Goal: Task Accomplishment & Management: Manage account settings

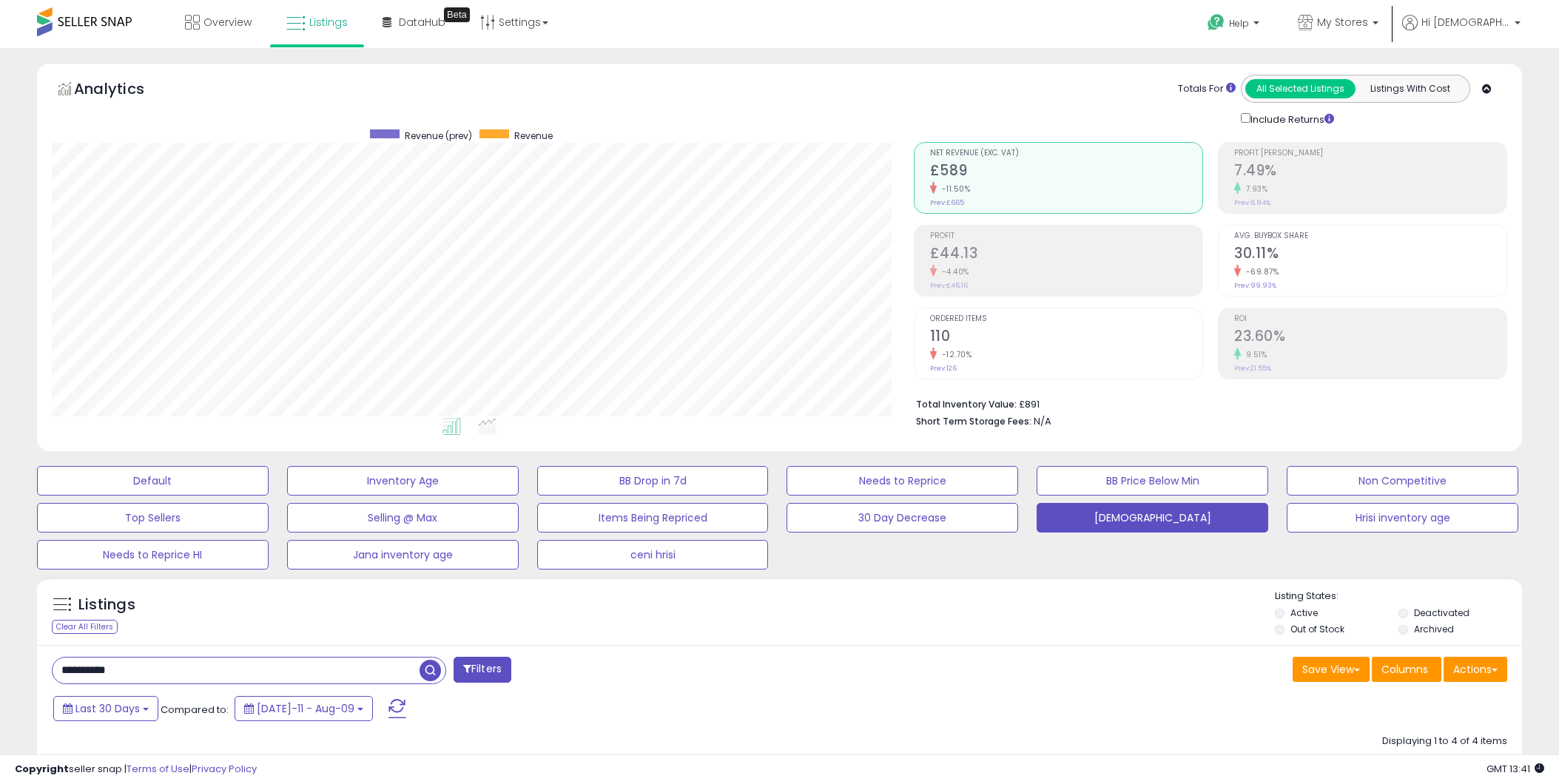
click at [100, 657] on input "**********" at bounding box center [236, 670] width 367 height 26
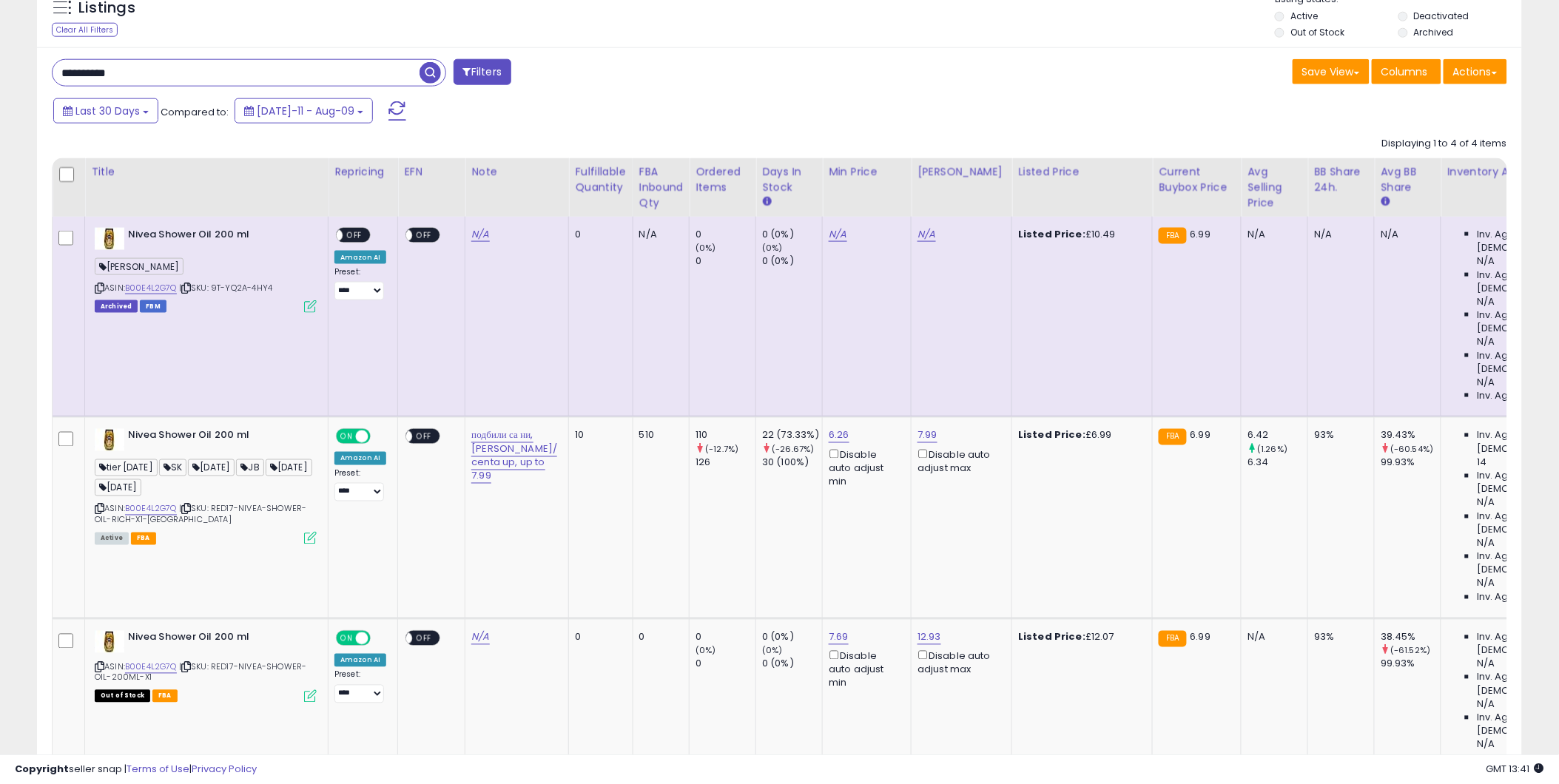
click at [101, 70] on input "**********" at bounding box center [236, 73] width 367 height 26
paste input "text"
type input "**********"
click at [435, 70] on span "button" at bounding box center [431, 73] width 22 height 22
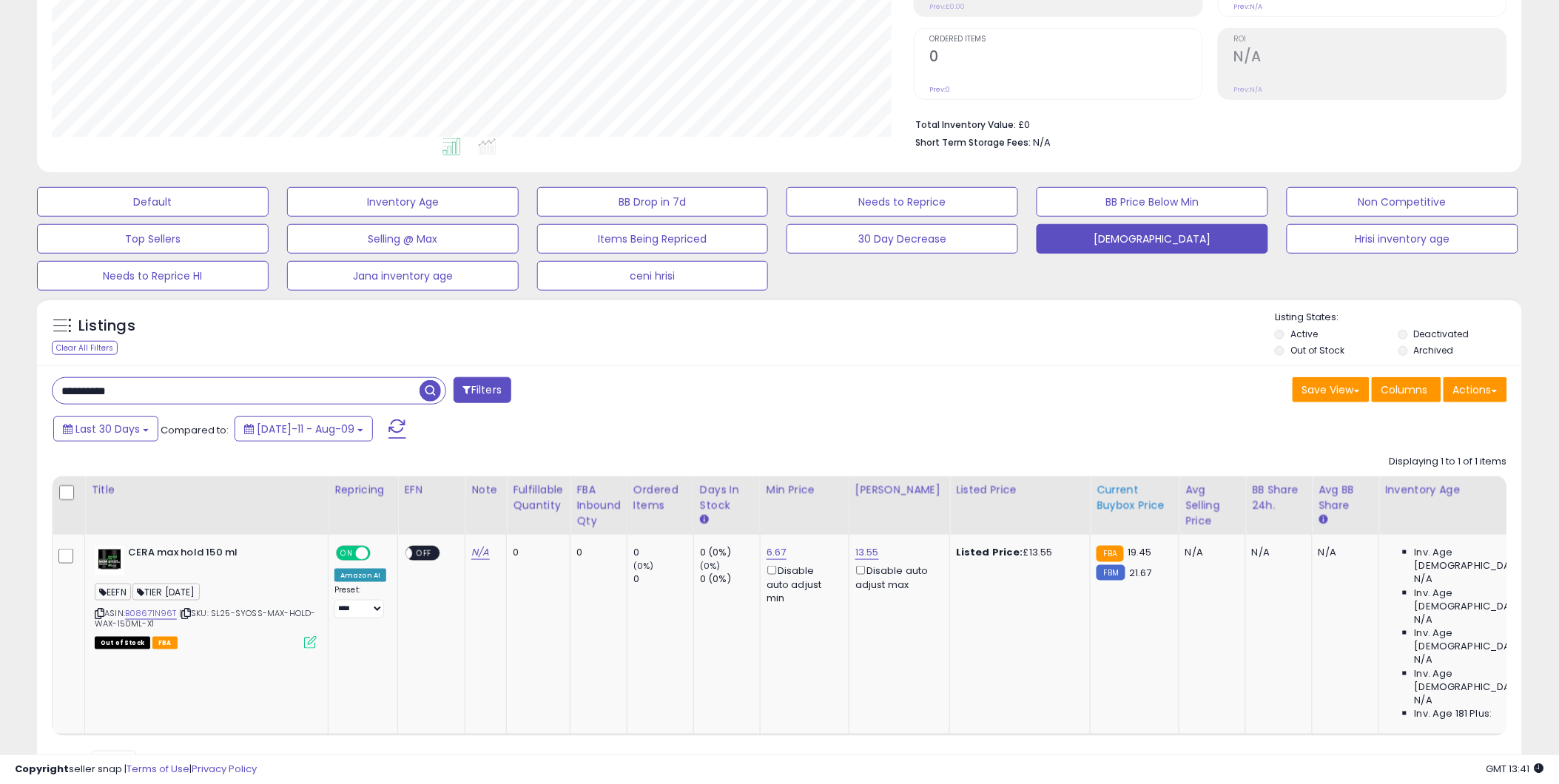
scroll to position [280, 0]
click at [422, 394] on span "button" at bounding box center [431, 390] width 22 height 22
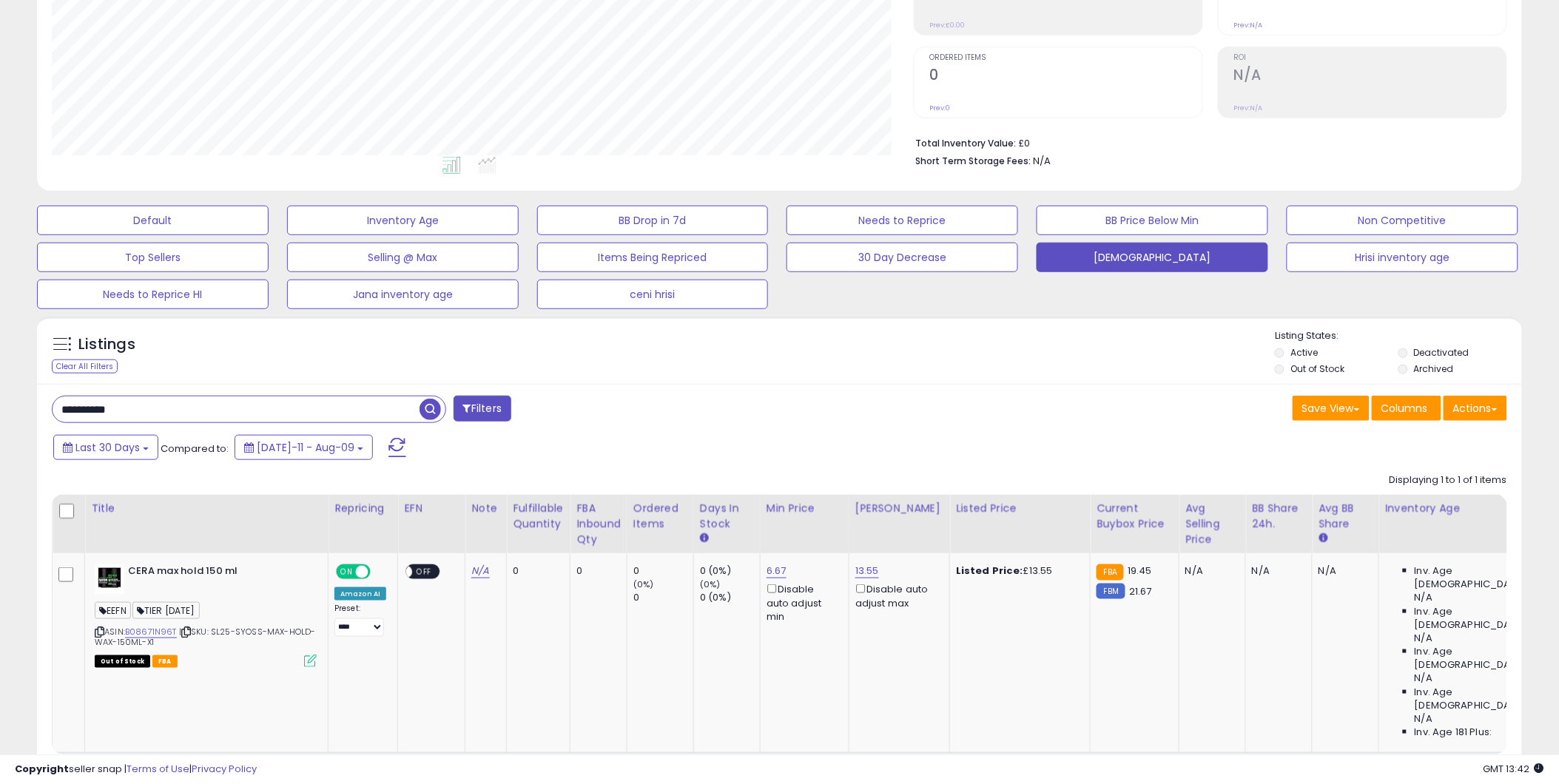
scroll to position [0, 0]
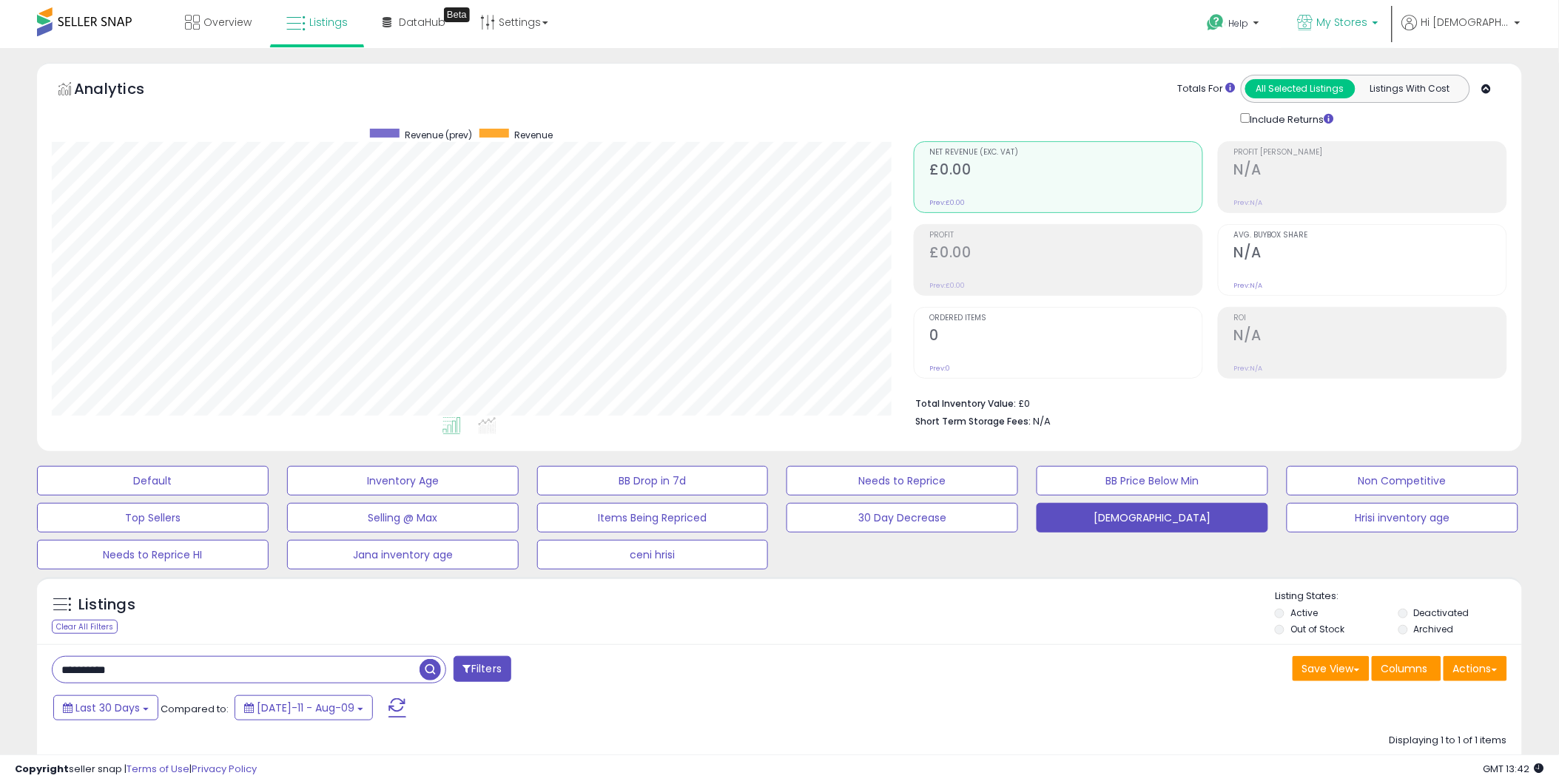
click at [1390, 24] on link "My Stores" at bounding box center [1337, 24] width 102 height 48
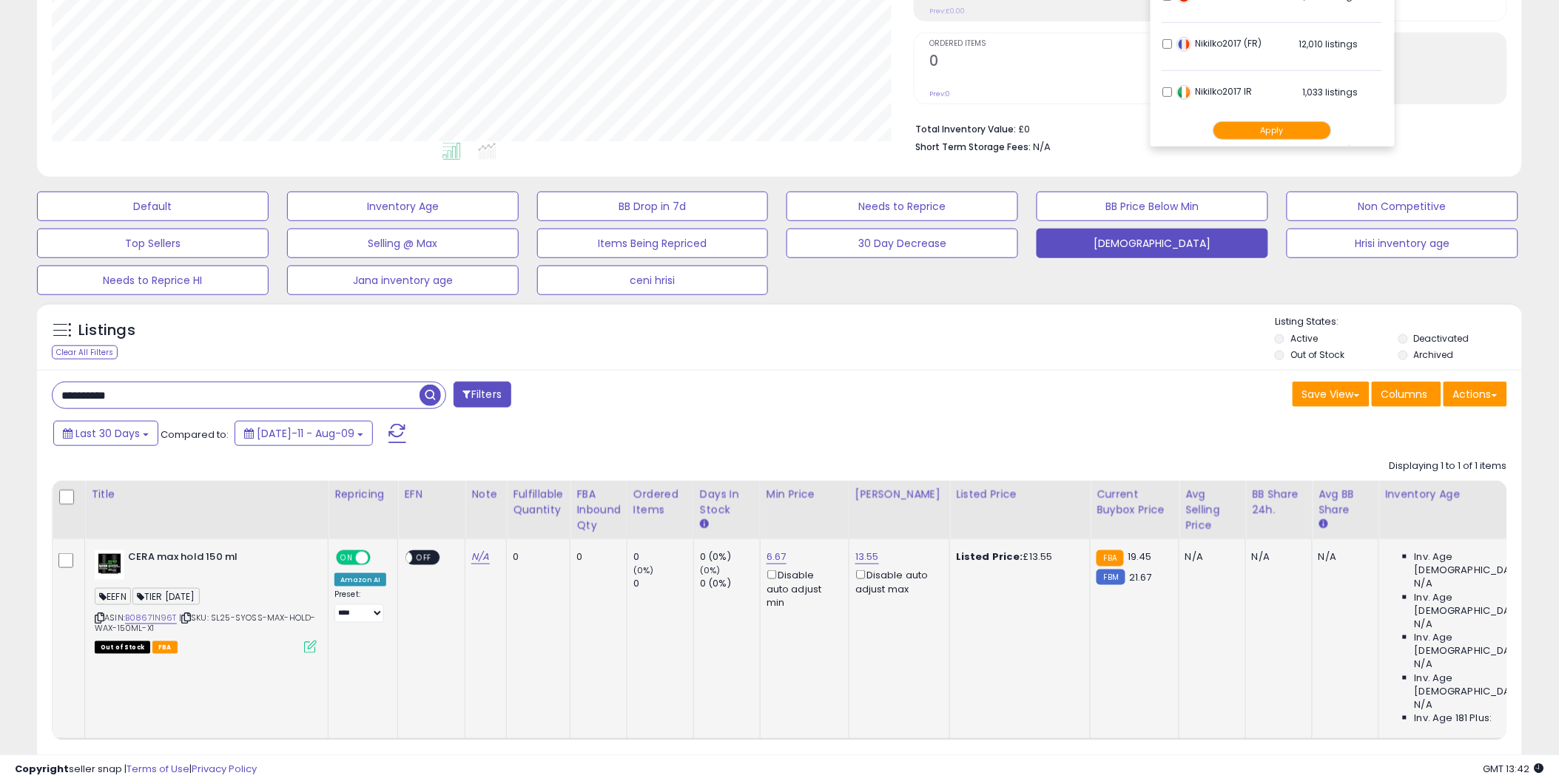
scroll to position [280, 0]
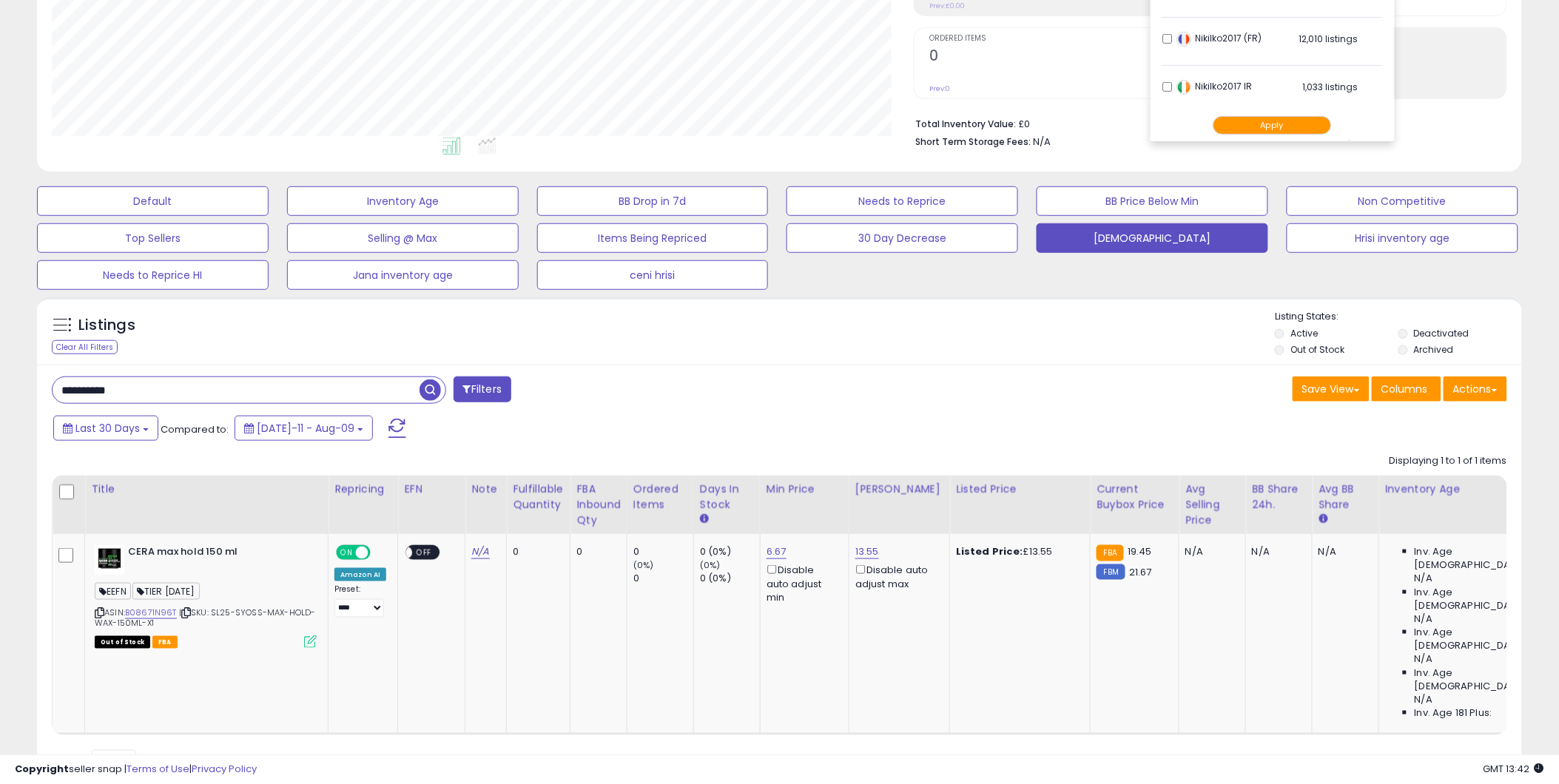
click at [428, 388] on span "button" at bounding box center [431, 390] width 22 height 22
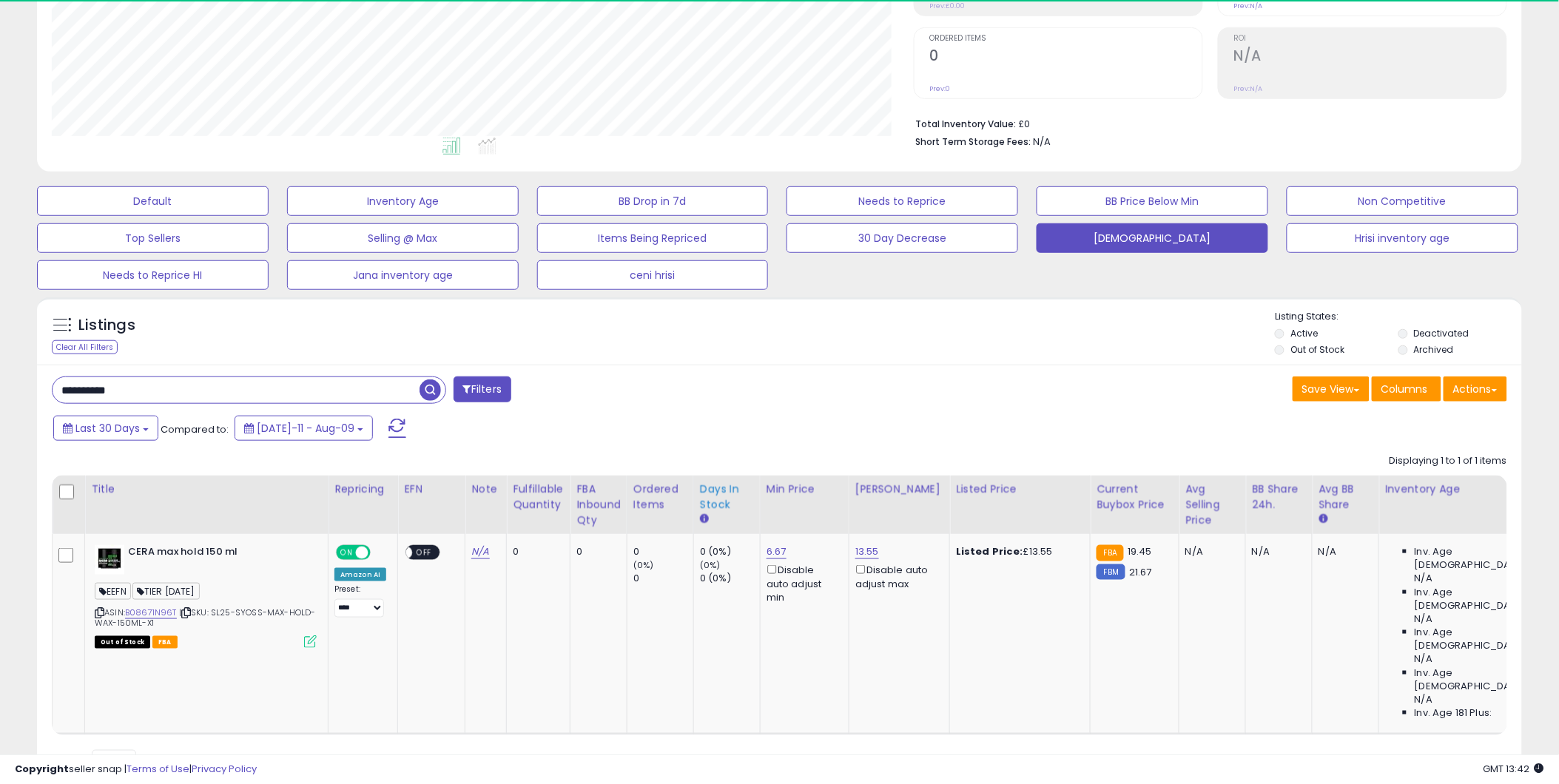
scroll to position [303, 861]
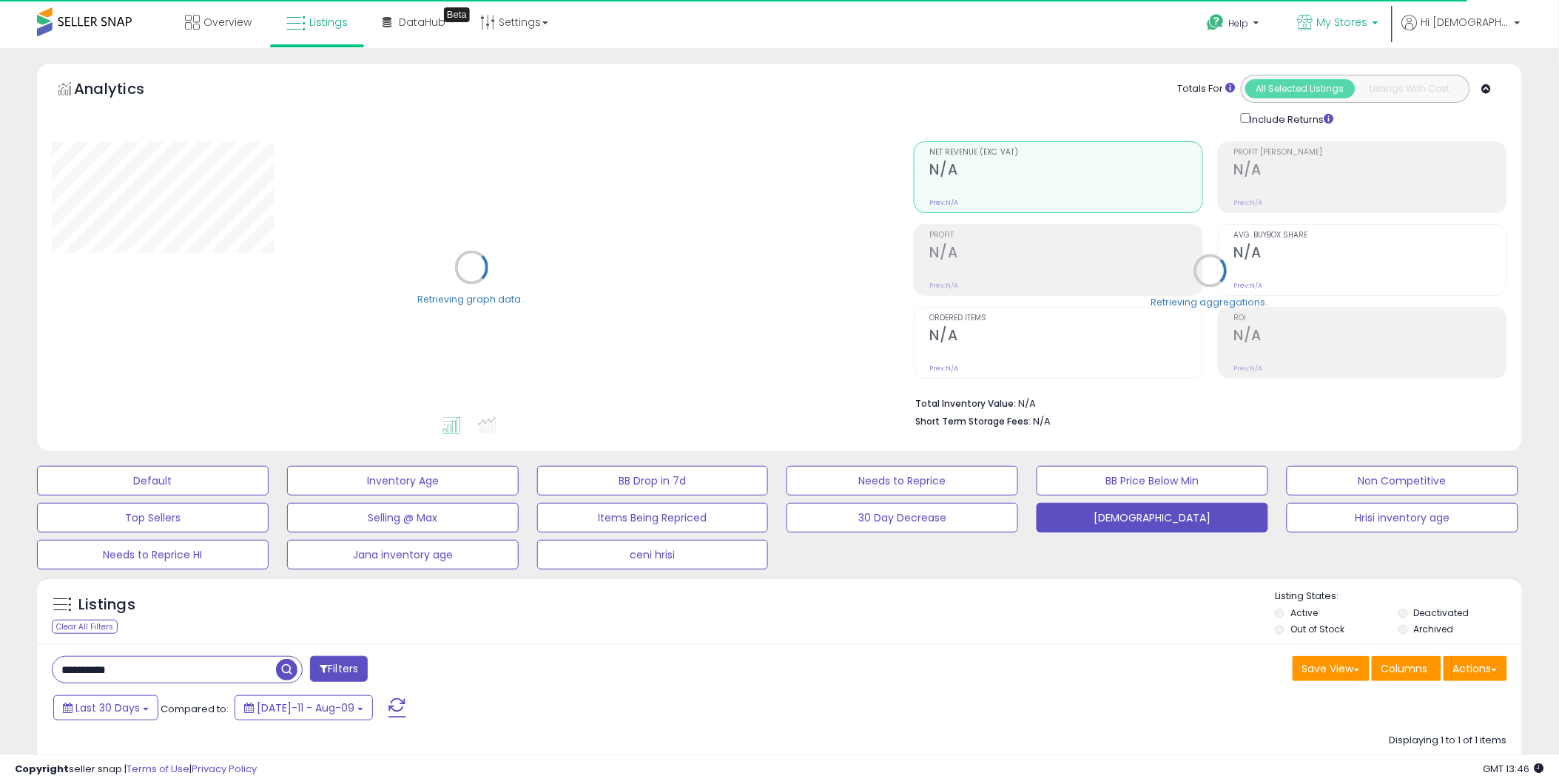
click at [1368, 19] on span "My Stores" at bounding box center [1342, 22] width 51 height 15
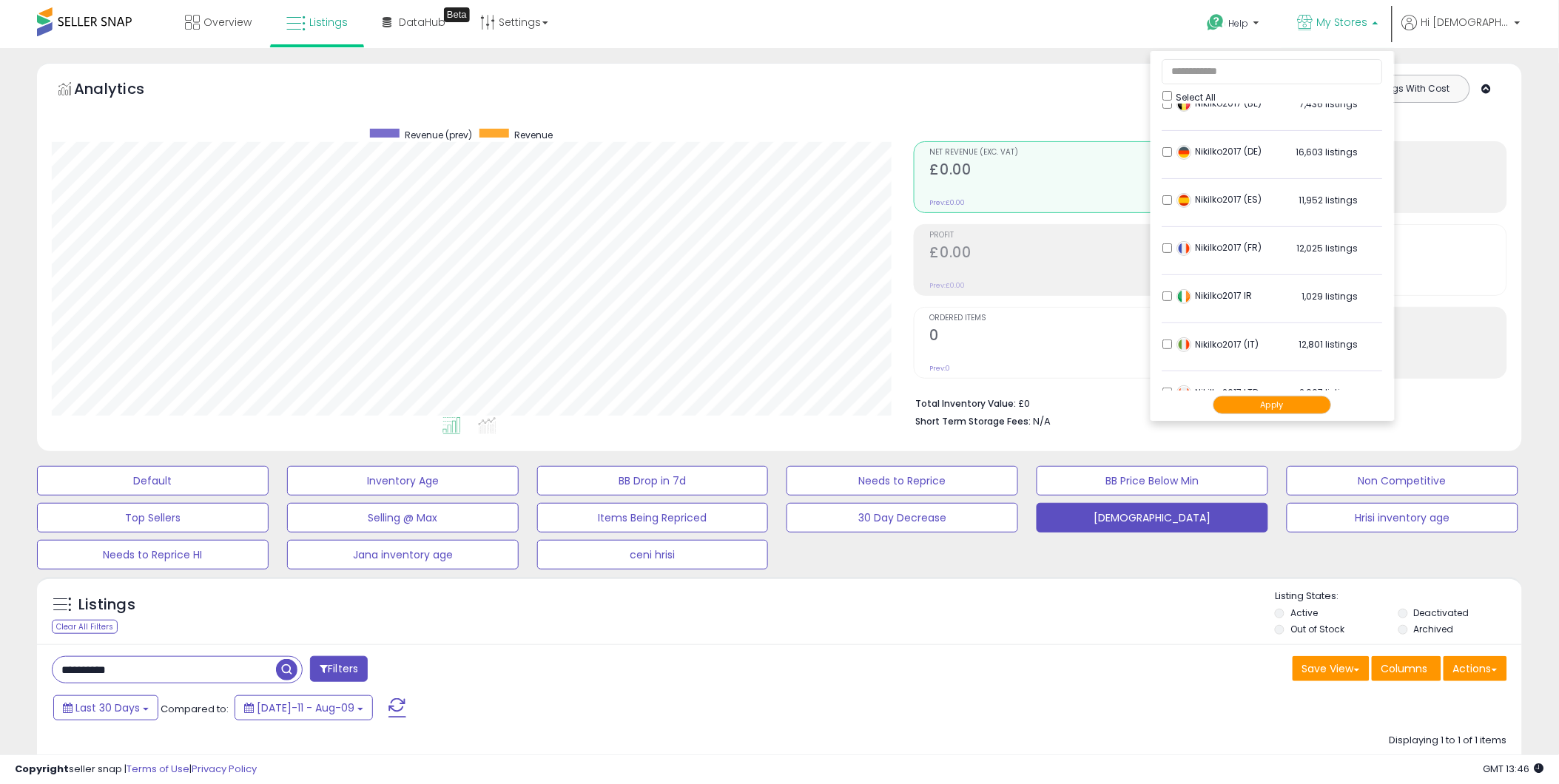
scroll to position [299, 0]
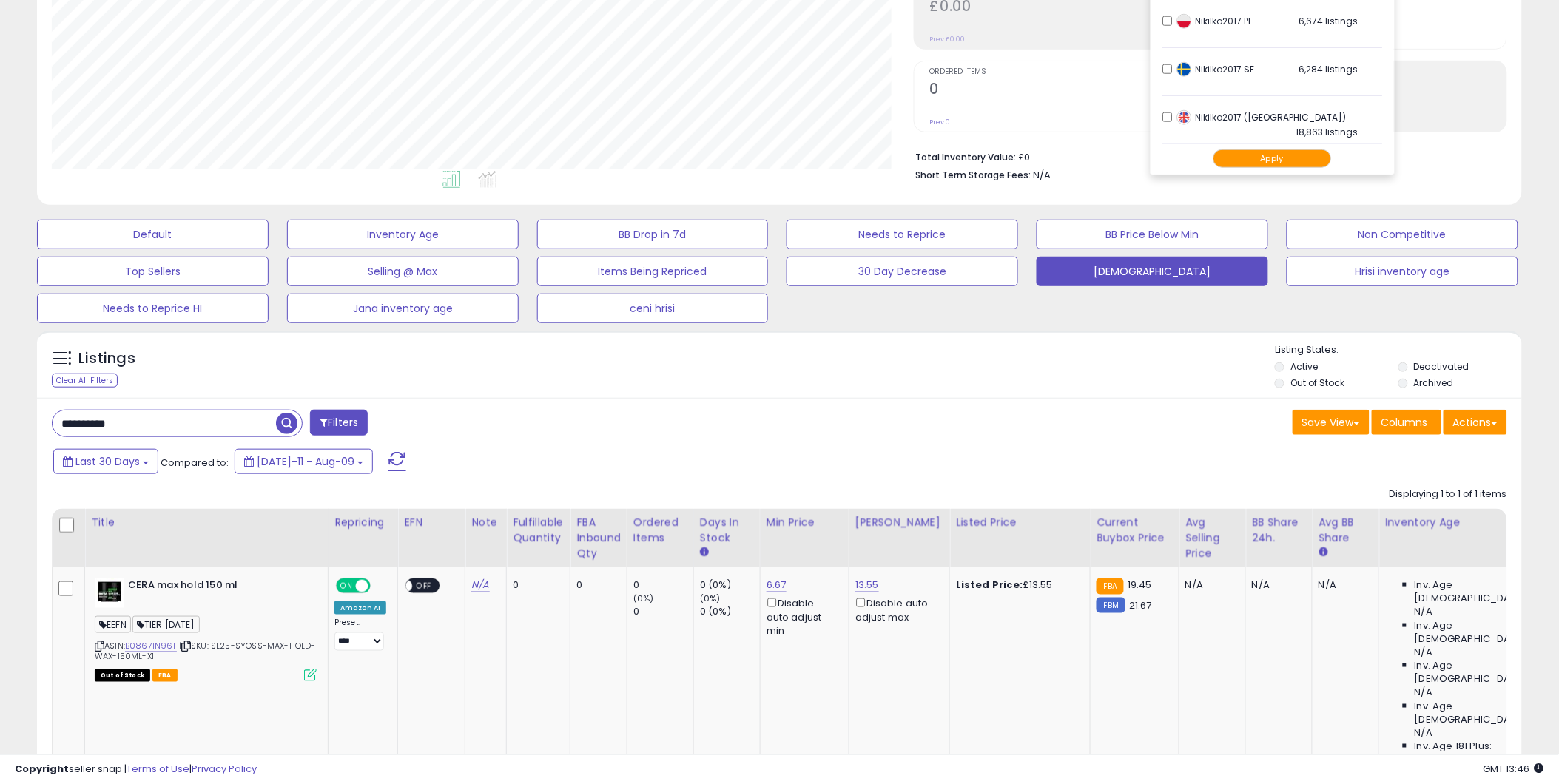
click at [943, 470] on div "Last 30 Days Compared to: Jul-11 - Aug-09" at bounding box center [594, 463] width 1091 height 33
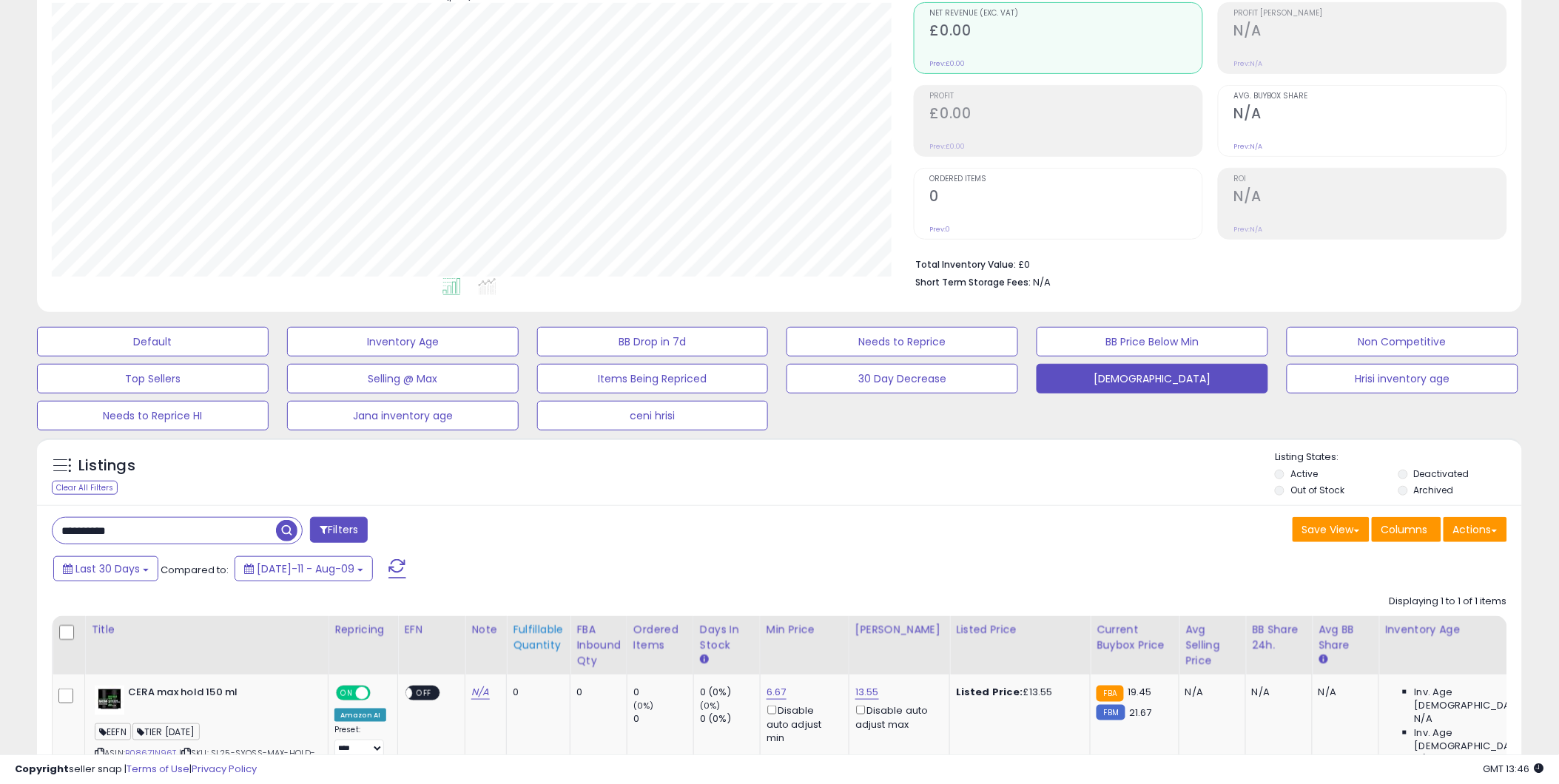
scroll to position [280, 0]
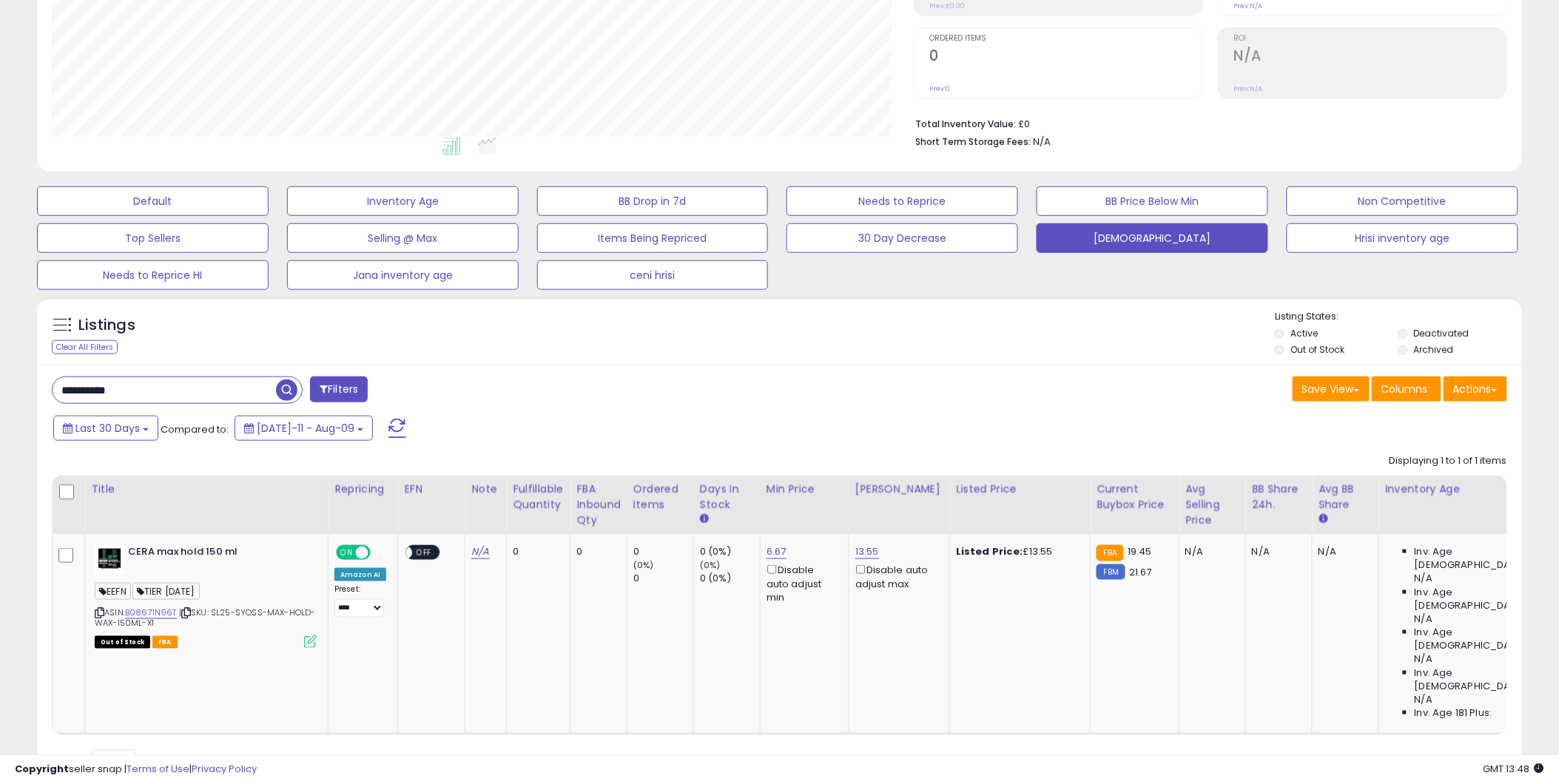
click at [1211, 142] on li "Short Term Storage Fees: N/A" at bounding box center [1205, 141] width 579 height 18
click at [147, 609] on link "B08671N96T" at bounding box center [151, 613] width 52 height 13
click at [89, 383] on input "**********" at bounding box center [173, 390] width 242 height 26
click at [89, 383] on input "**********" at bounding box center [236, 390] width 367 height 26
paste input "text"
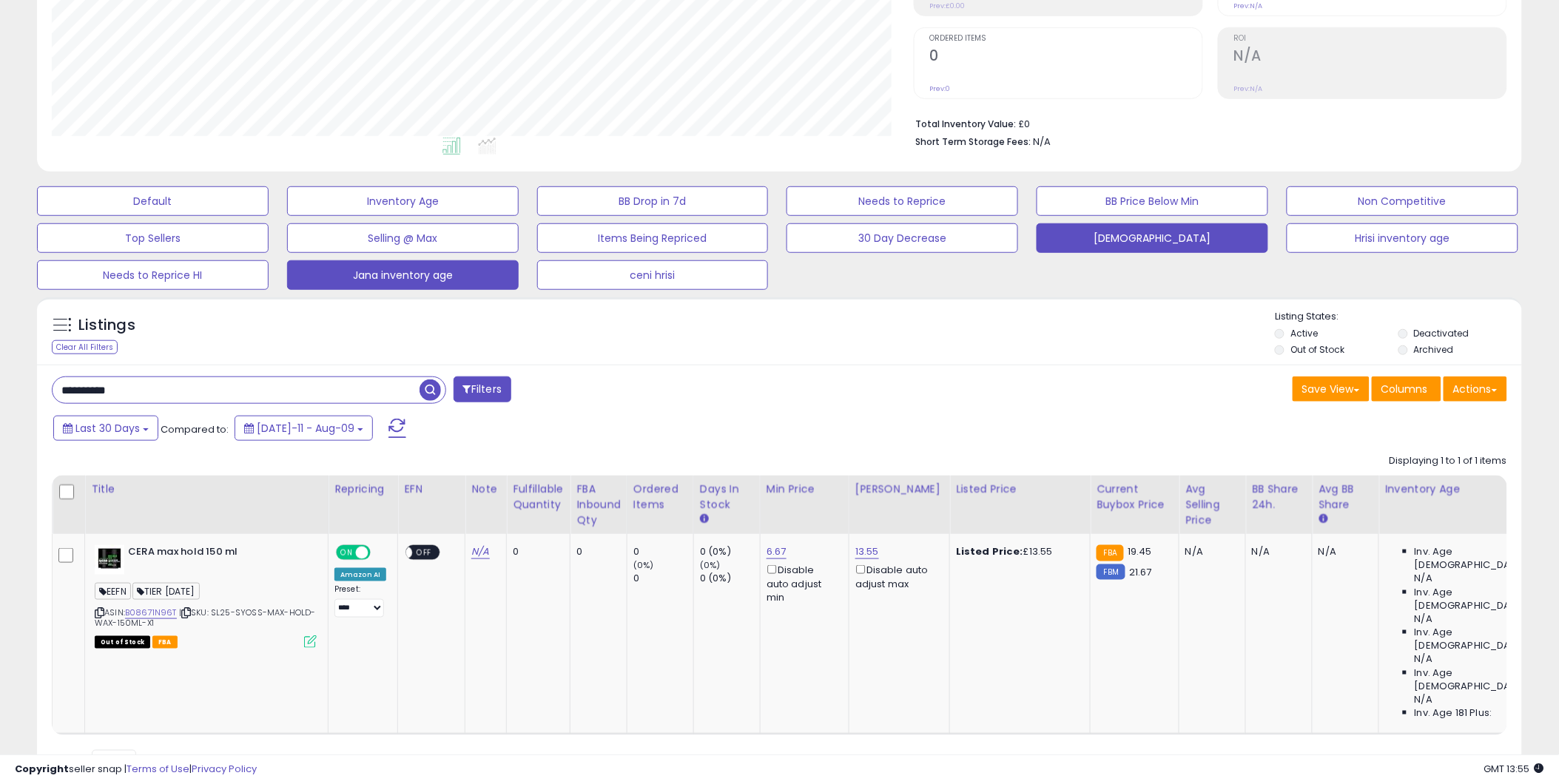
click at [430, 390] on span "button" at bounding box center [431, 390] width 22 height 22
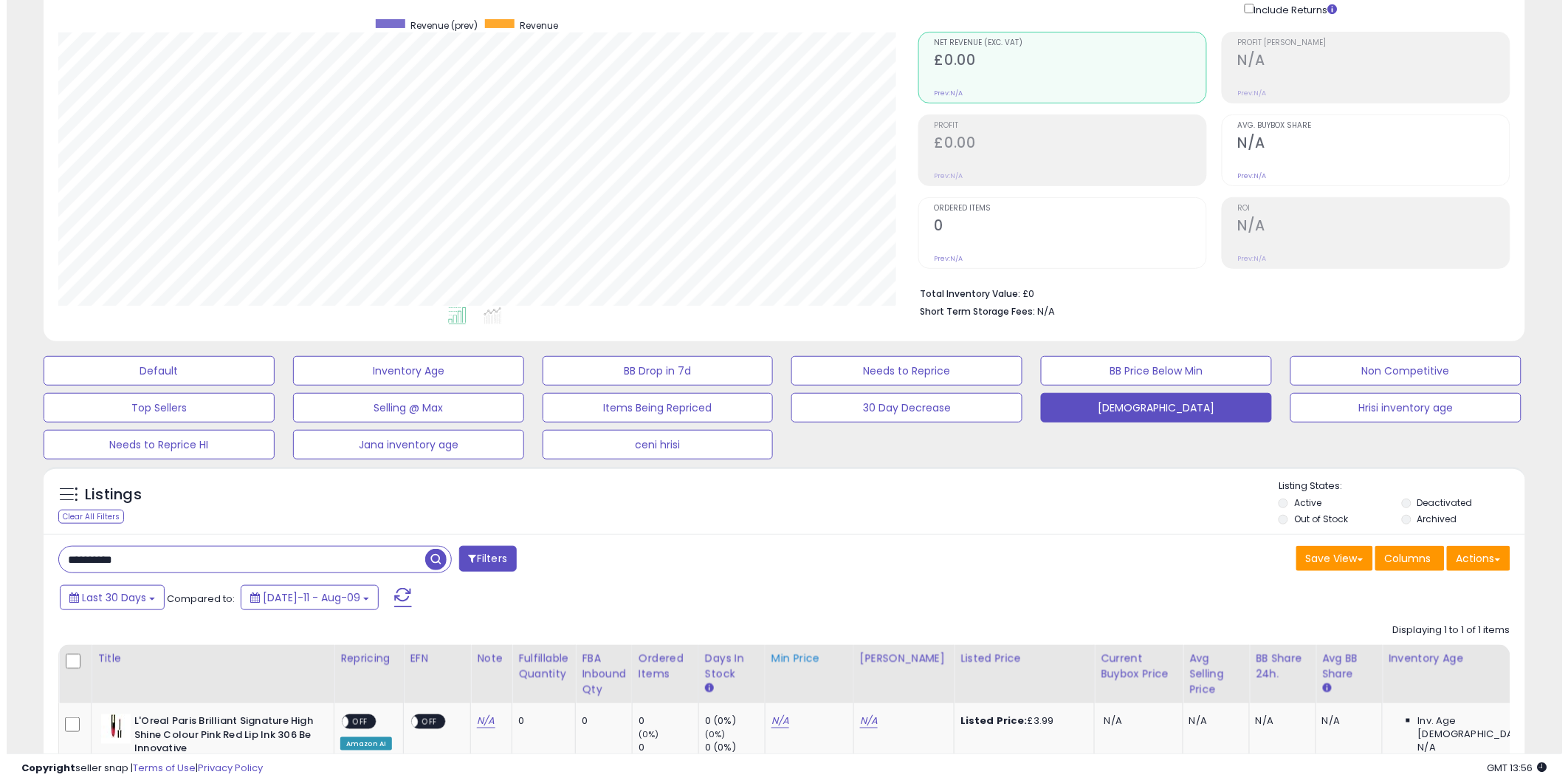
scroll to position [271, 0]
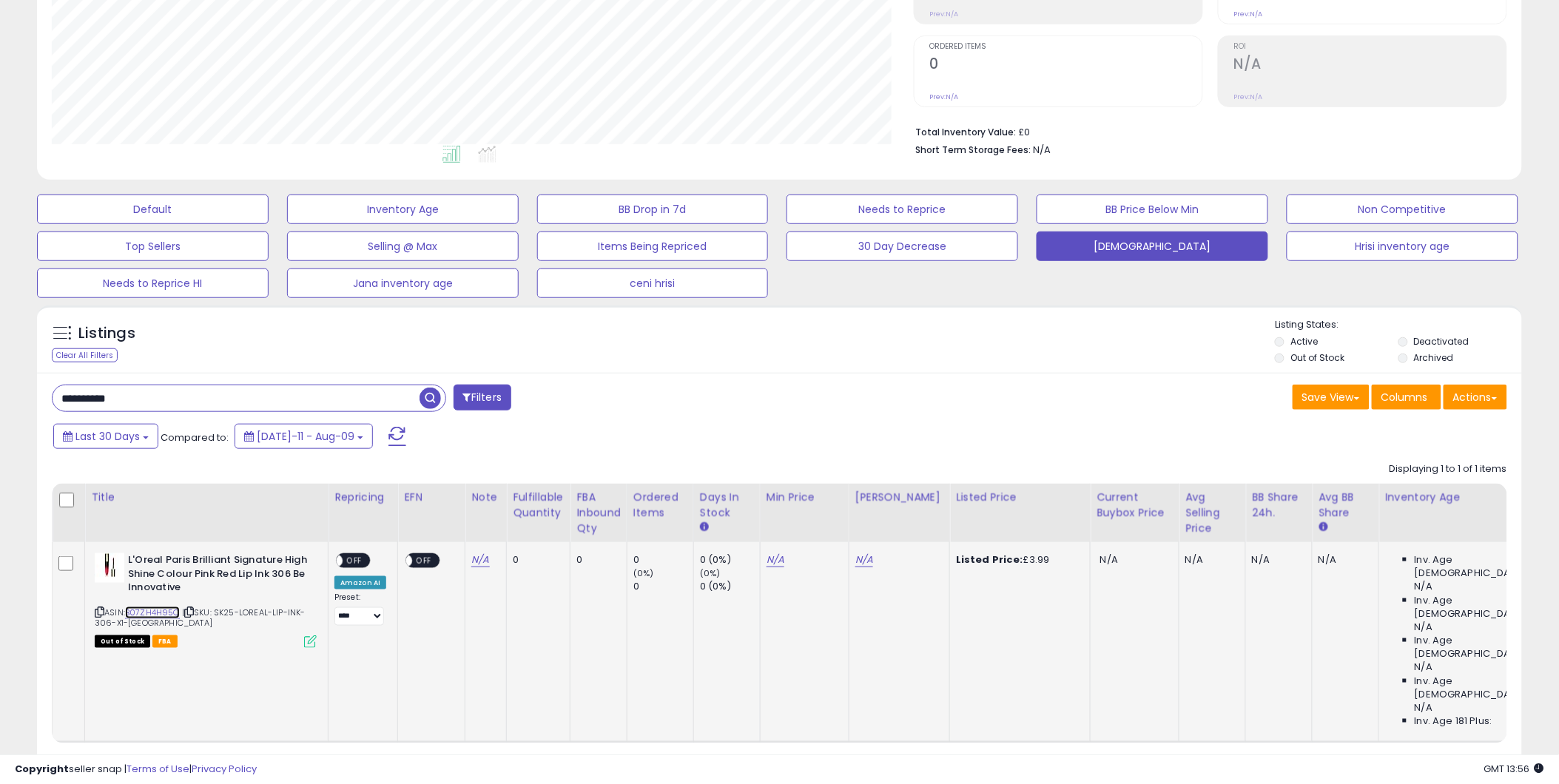
click at [168, 610] on link "B07ZH4H95Q" at bounding box center [153, 613] width 55 height 13
click at [307, 648] on icon at bounding box center [310, 641] width 13 height 13
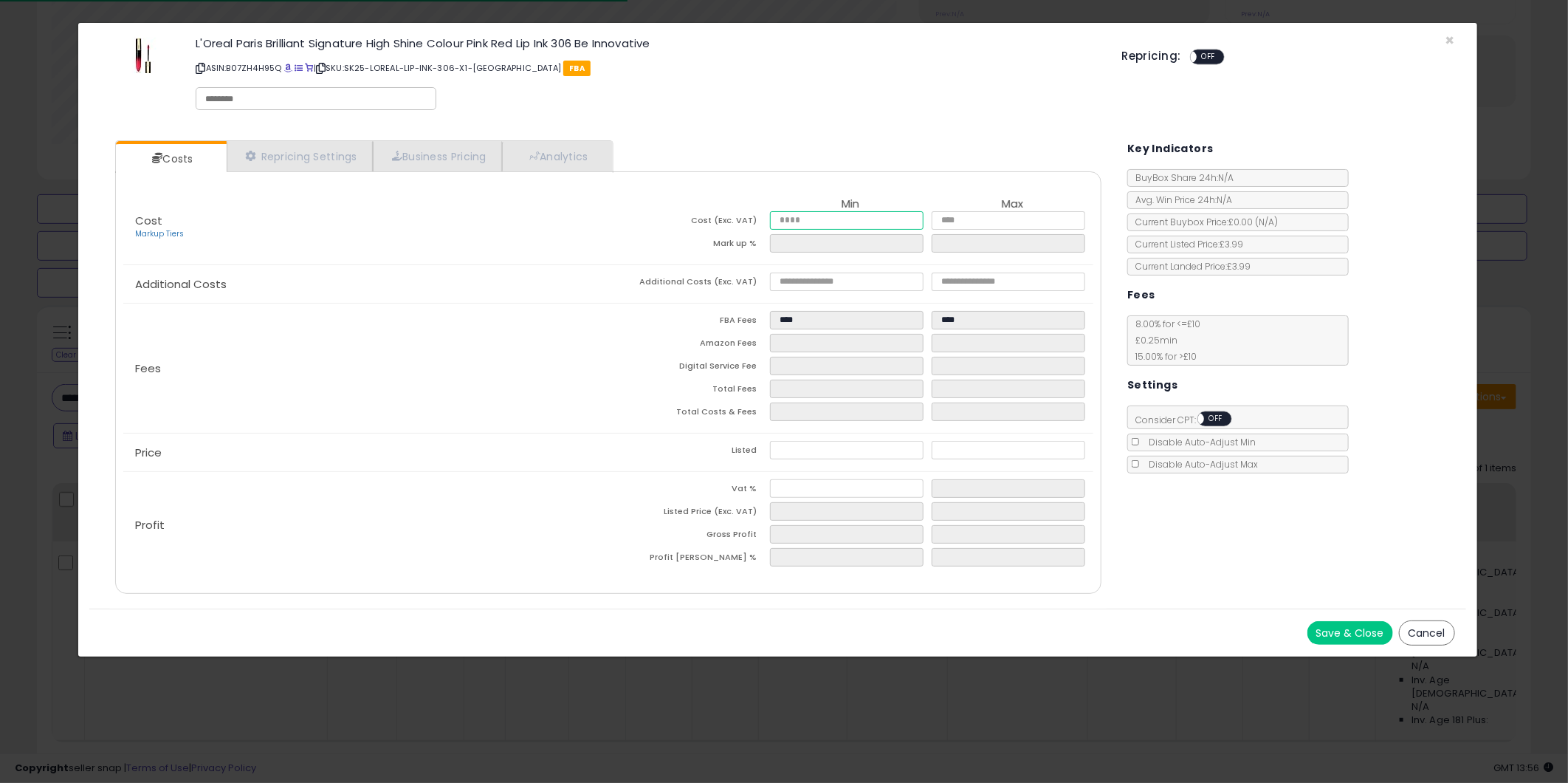
click at [829, 217] on input "number" at bounding box center [847, 220] width 153 height 19
click at [1455, 38] on div "× Close L'Oreal Paris Brilliant Signature High Shine Colour Pink Red Lip Ink 30…" at bounding box center [777, 76] width 1376 height 106
click at [1451, 41] on span "×" at bounding box center [1451, 40] width 10 height 22
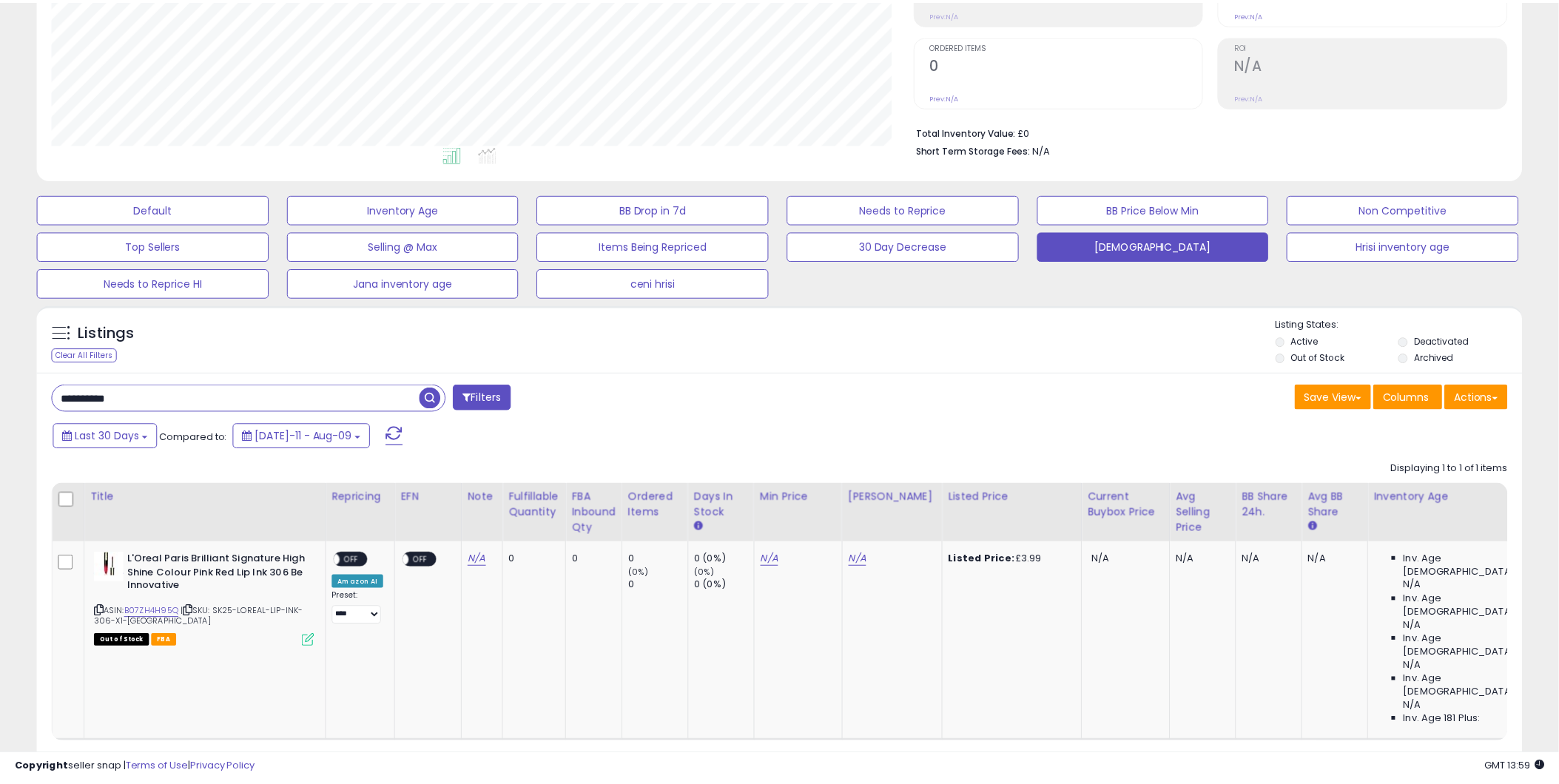
scroll to position [739004, 738847]
click at [120, 402] on input "**********" at bounding box center [236, 398] width 367 height 26
paste input "text"
type input "**********"
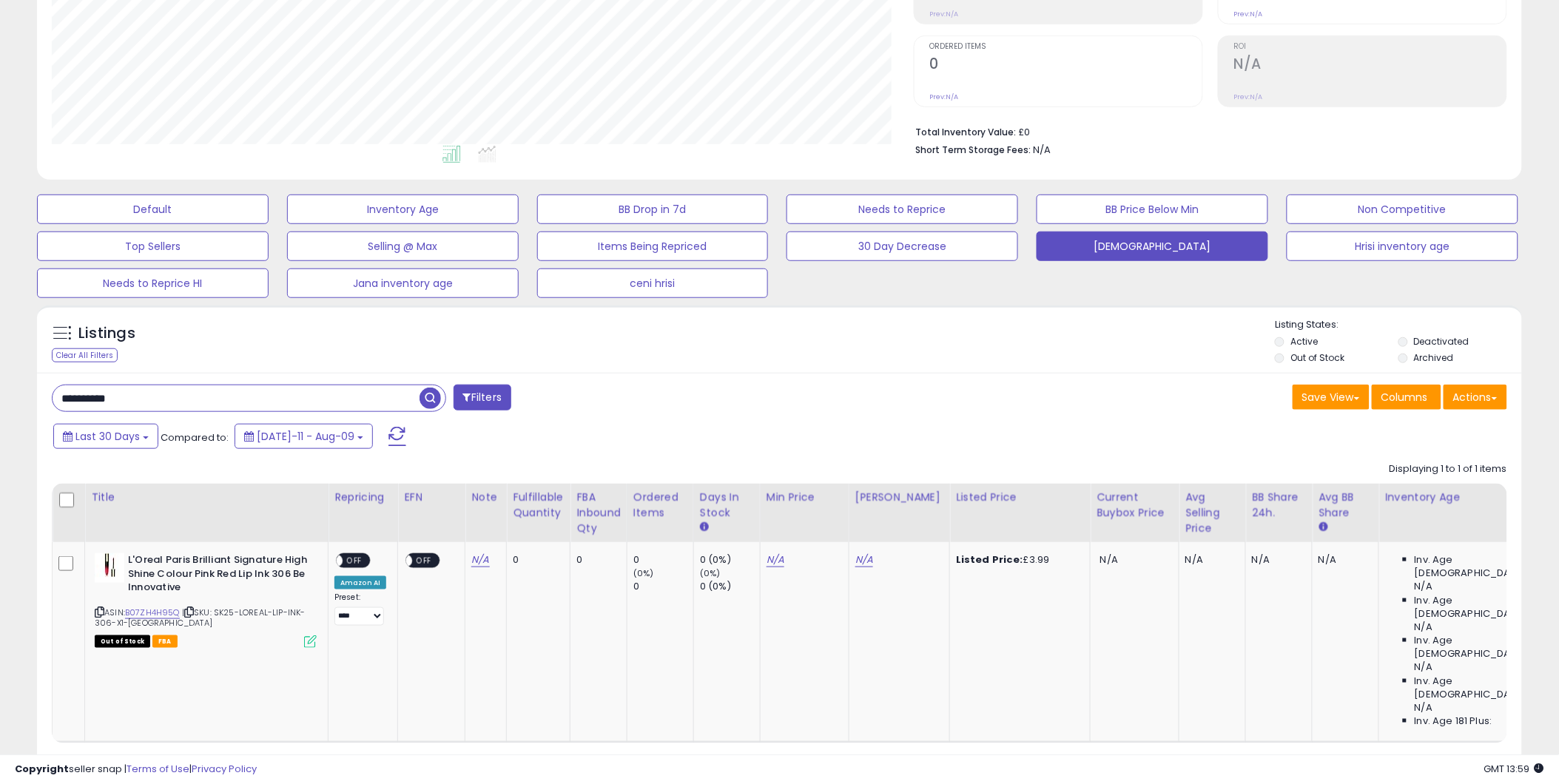
click at [422, 400] on span "button" at bounding box center [431, 398] width 22 height 22
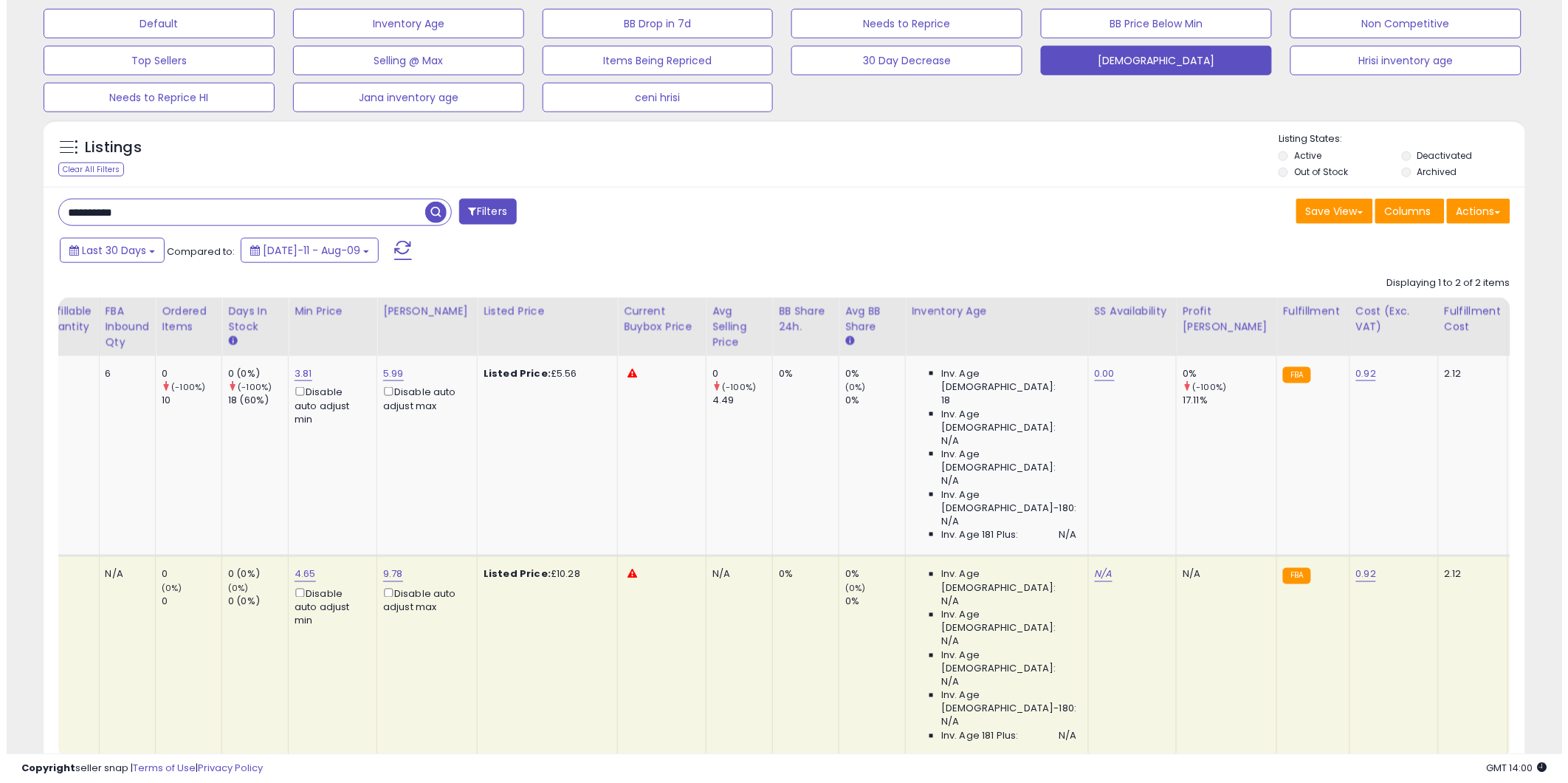
scroll to position [0, 0]
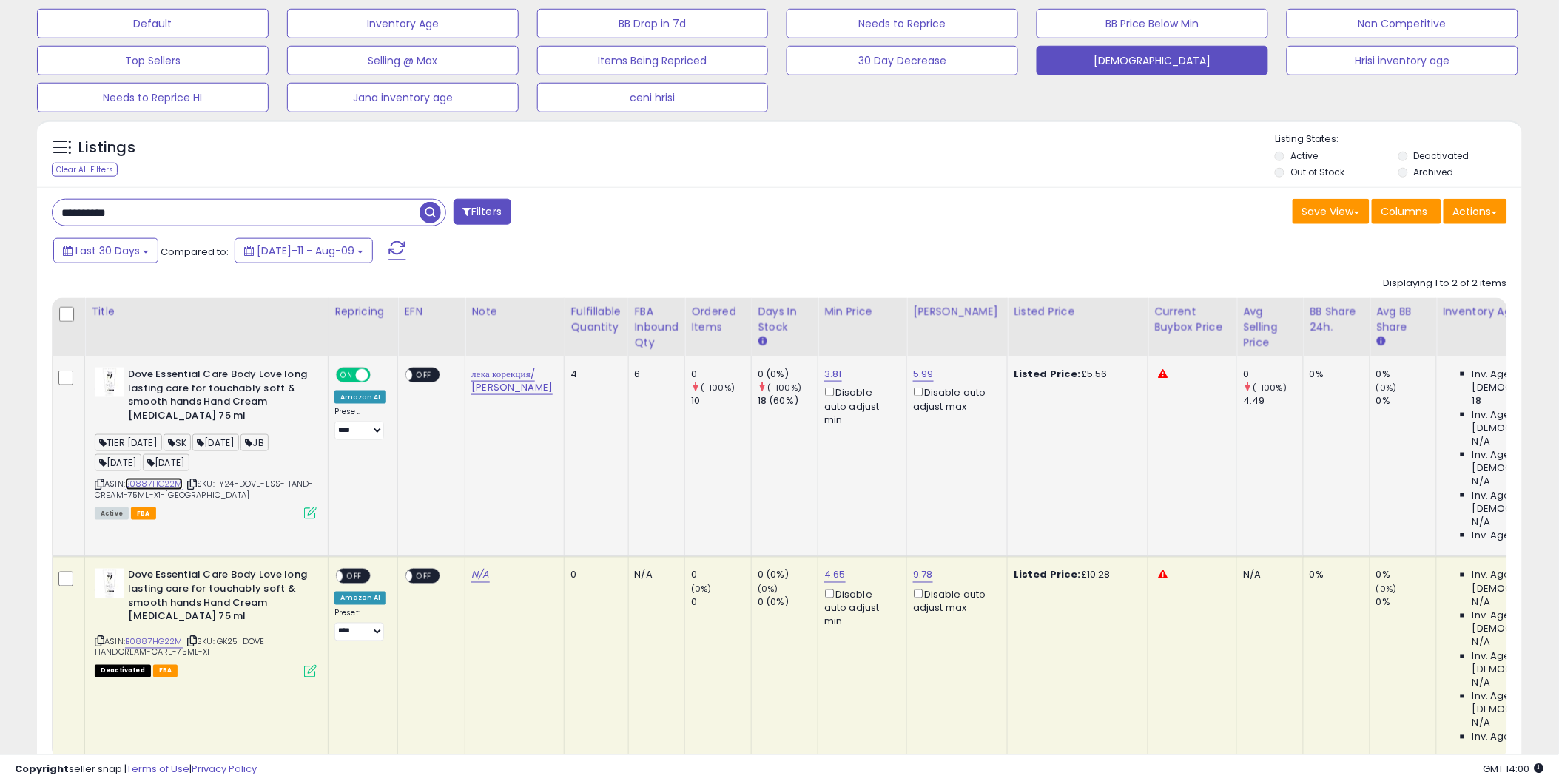
click at [174, 479] on link "B0887HG22M" at bounding box center [154, 484] width 58 height 13
drag, startPoint x: 299, startPoint y: 515, endPoint x: 306, endPoint y: 517, distance: 7.3
click at [299, 516] on div "Active FBA" at bounding box center [205, 512] width 222 height 11
click at [307, 517] on icon at bounding box center [310, 512] width 13 height 13
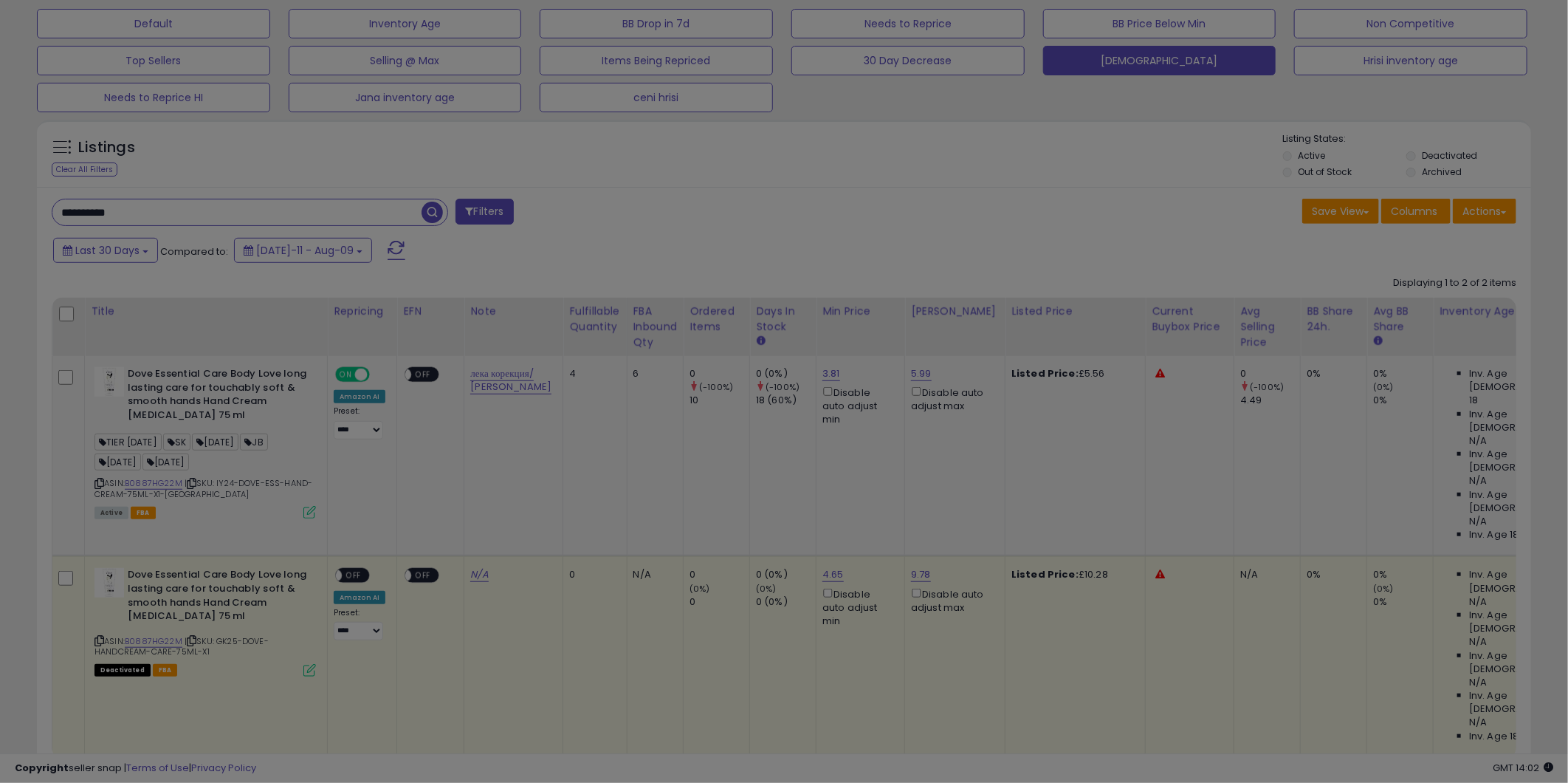
scroll to position [303, 867]
